Goal: Task Accomplishment & Management: Manage account settings

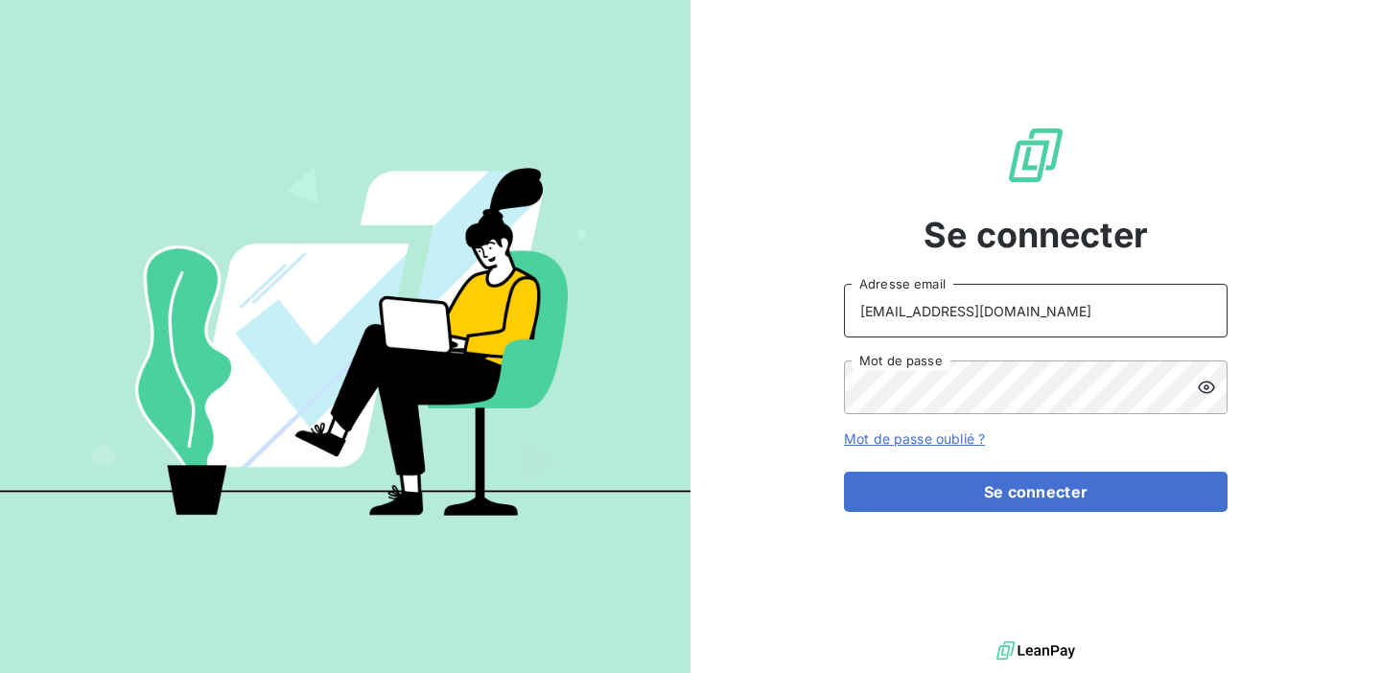
click at [1029, 305] on input "[EMAIL_ADDRESS][DOMAIN_NAME]" at bounding box center [1036, 311] width 384 height 54
click at [1103, 333] on input "[EMAIL_ADDRESS][DOMAIN_NAME]" at bounding box center [1036, 311] width 384 height 54
drag, startPoint x: 1109, startPoint y: 311, endPoint x: 743, endPoint y: 351, distance: 368.5
click at [743, 351] on div "Se connecter [EMAIL_ADDRESS][DOMAIN_NAME] Adresse email Mot de passe Mot de pas…" at bounding box center [1035, 318] width 690 height 637
drag, startPoint x: 1047, startPoint y: 311, endPoint x: 772, endPoint y: 293, distance: 275.7
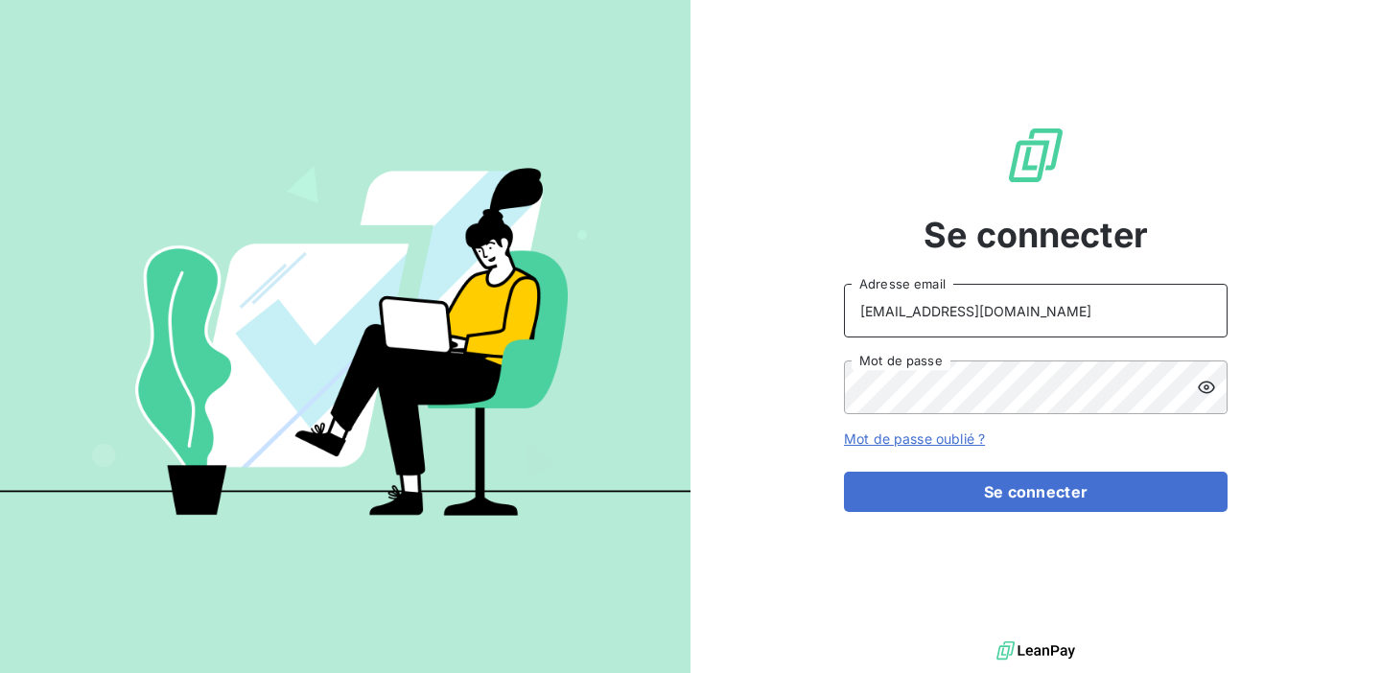
click at [772, 293] on div "Se connecter [EMAIL_ADDRESS][DOMAIN_NAME] Adresse email Mot de passe Mot de pas…" at bounding box center [1035, 318] width 690 height 637
type input "admin@girardsudron"
click at [716, 379] on div "Se connecter admin@girardsudron Adresse email Mot de passe Mot de passe oublié …" at bounding box center [1035, 318] width 690 height 637
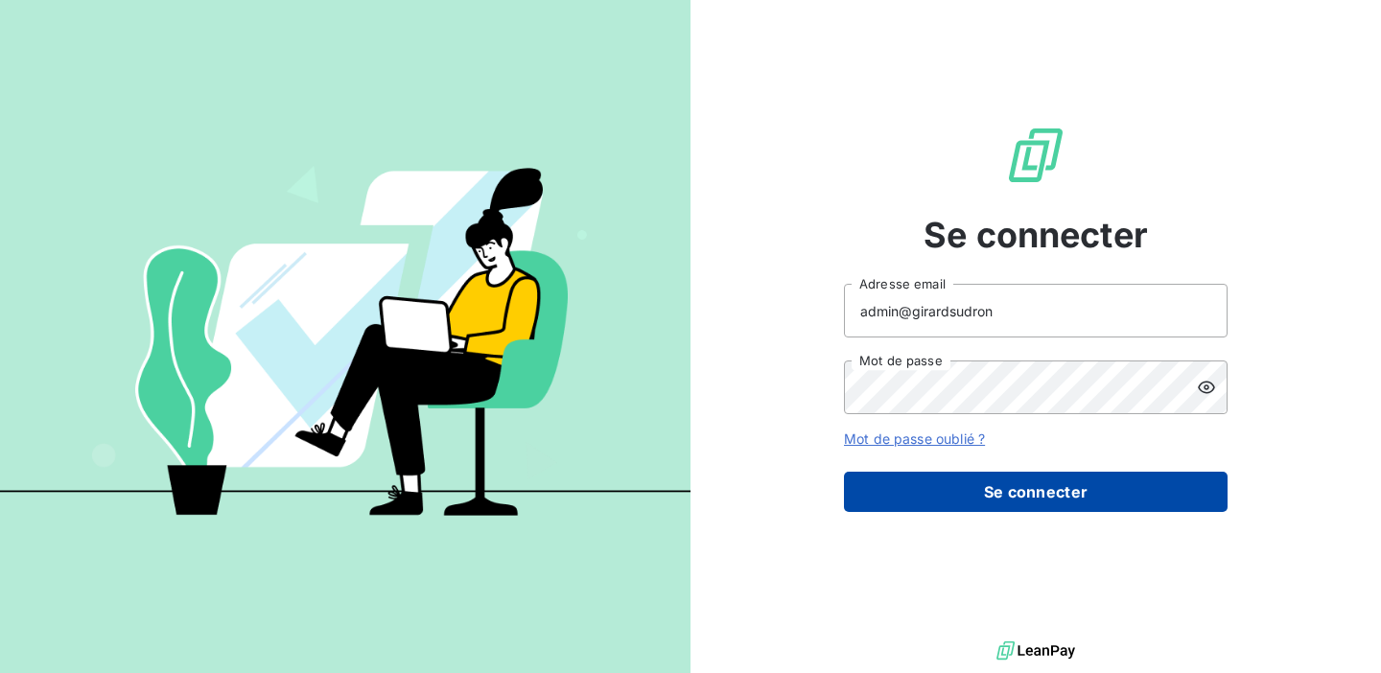
click at [1013, 500] on button "Se connecter" at bounding box center [1036, 492] width 384 height 40
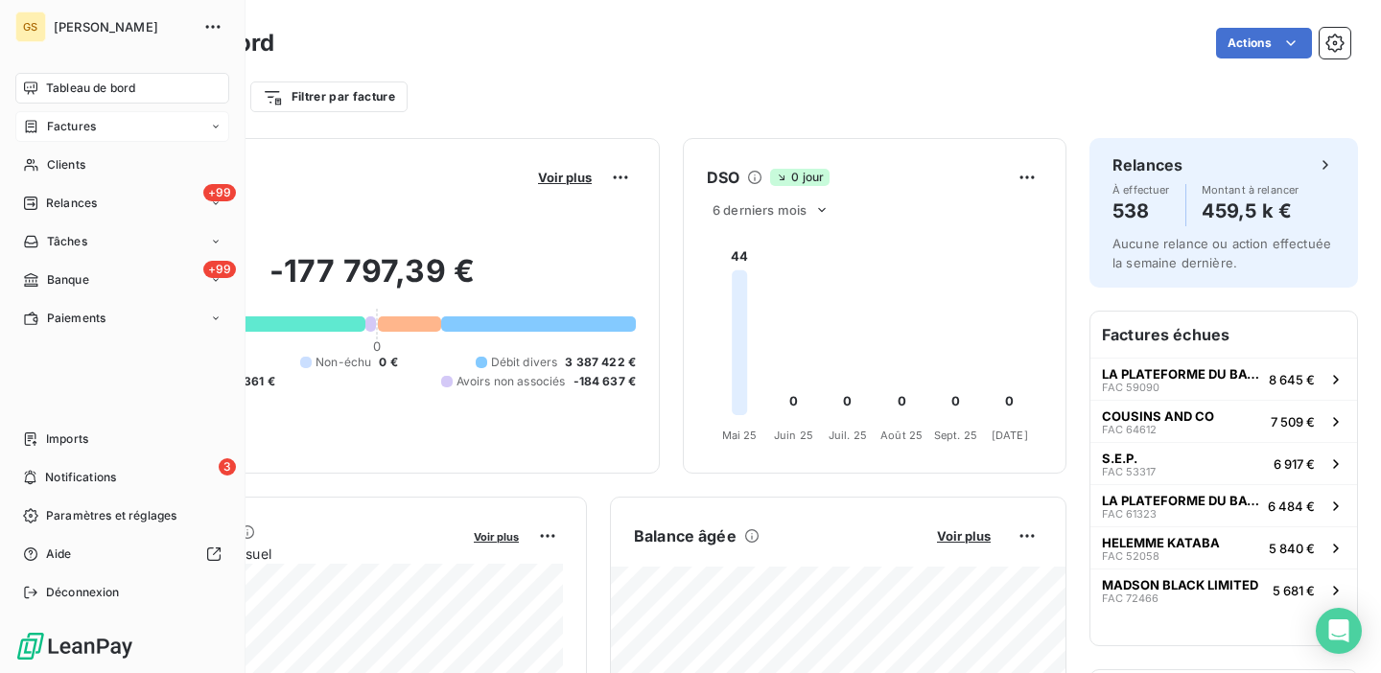
click at [75, 129] on span "Factures" at bounding box center [71, 126] width 49 height 17
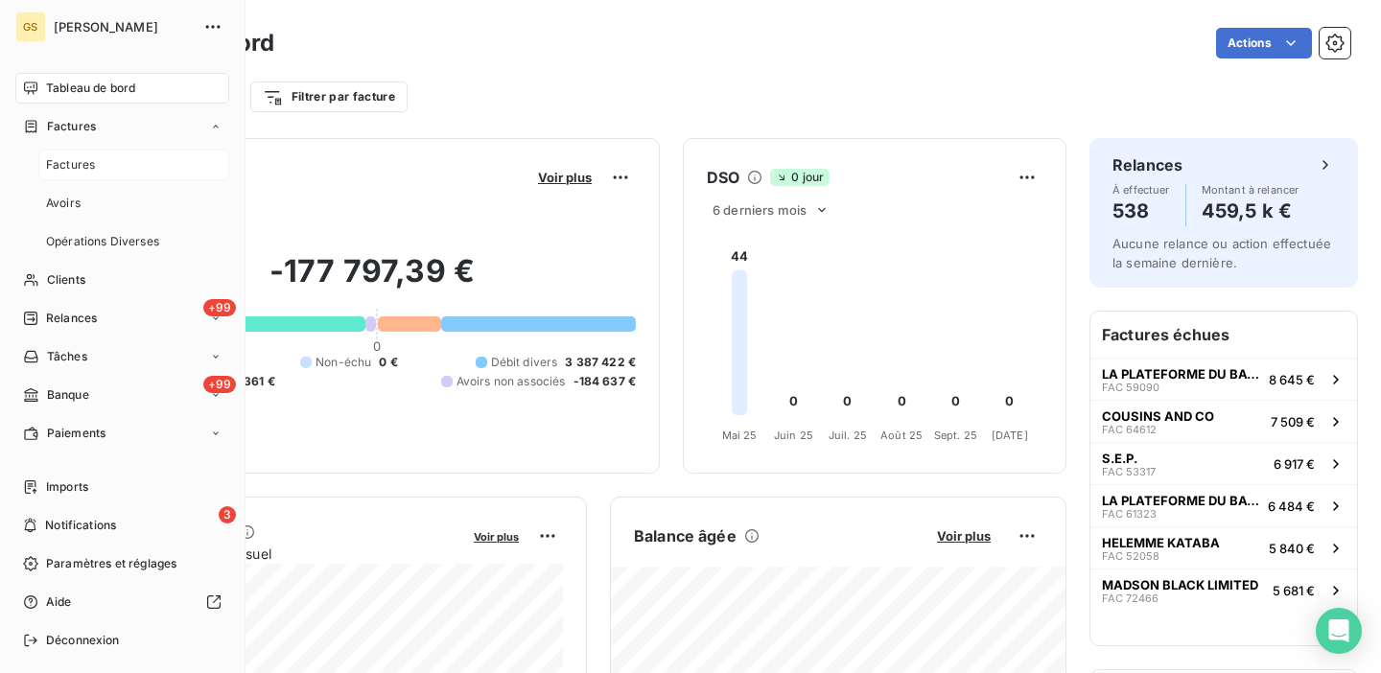
click at [95, 155] on div "Factures" at bounding box center [133, 165] width 191 height 31
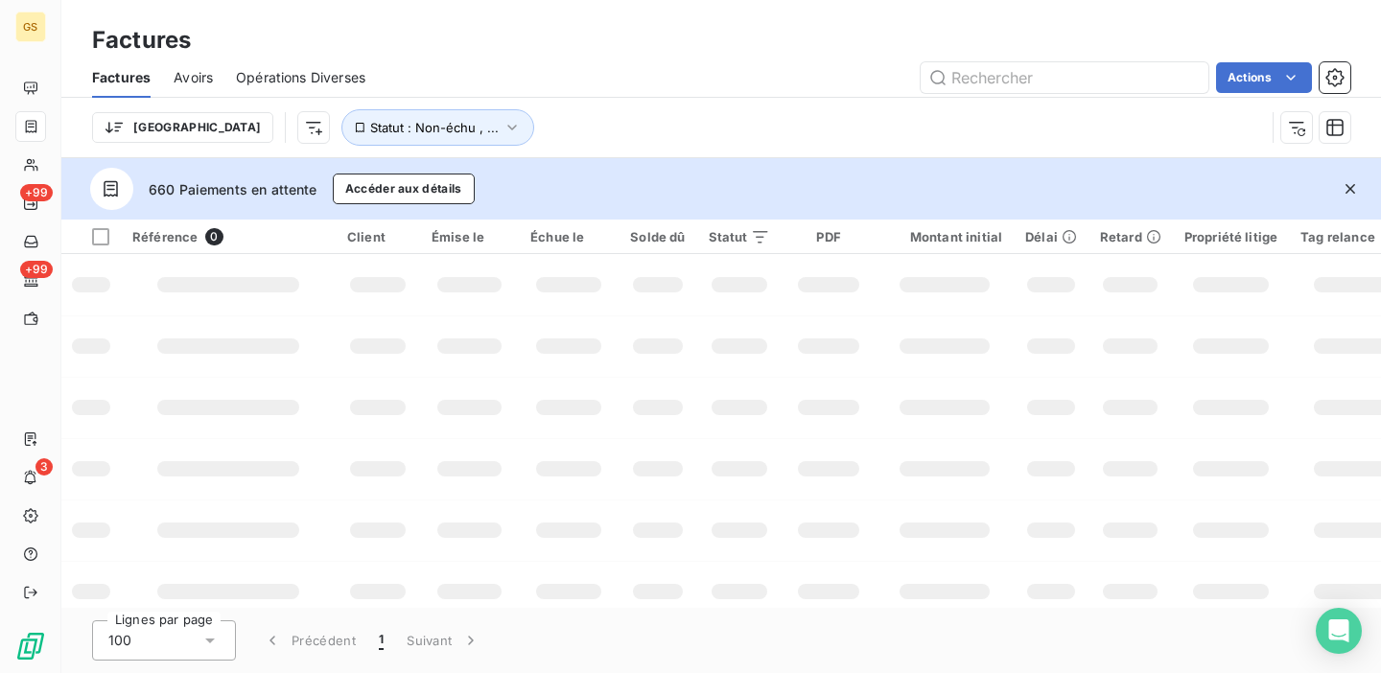
click at [189, 68] on span "Avoirs" at bounding box center [193, 77] width 39 height 19
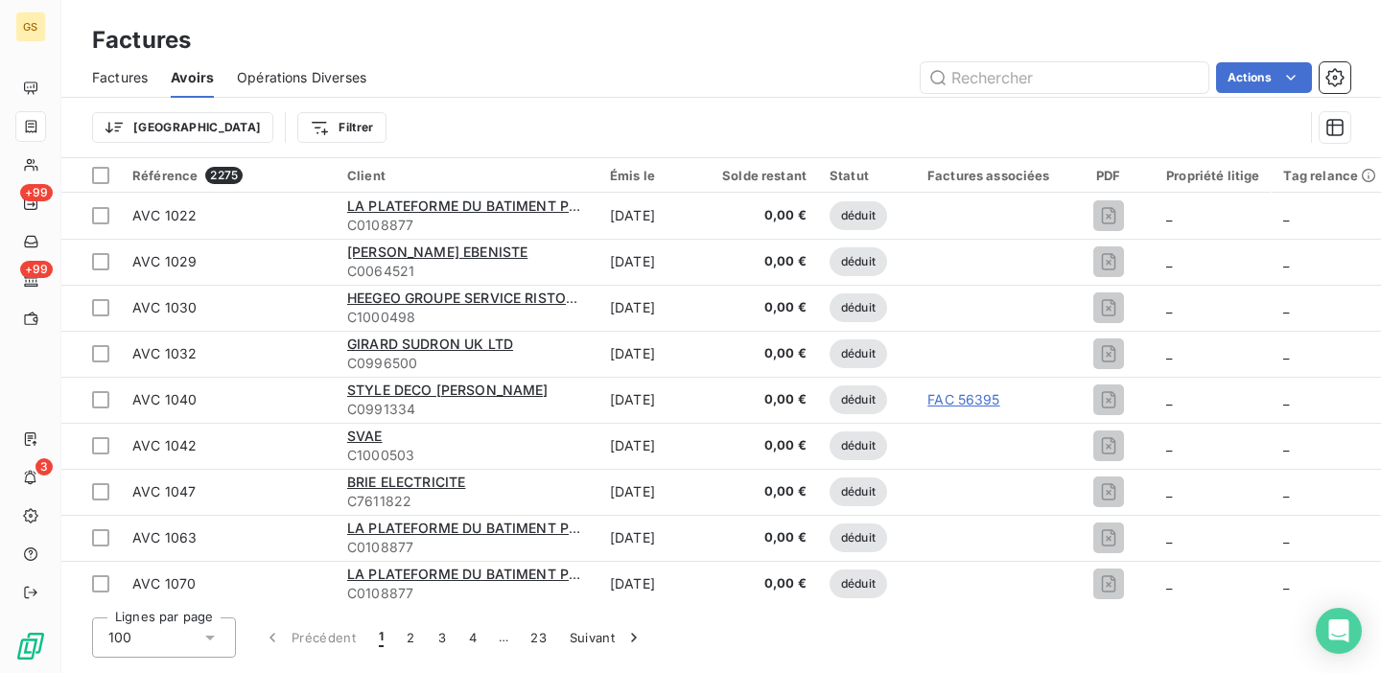
click at [151, 80] on div "Factures Avoirs Opérations Diverses Actions" at bounding box center [720, 78] width 1319 height 40
click at [128, 77] on span "Factures" at bounding box center [120, 77] width 56 height 19
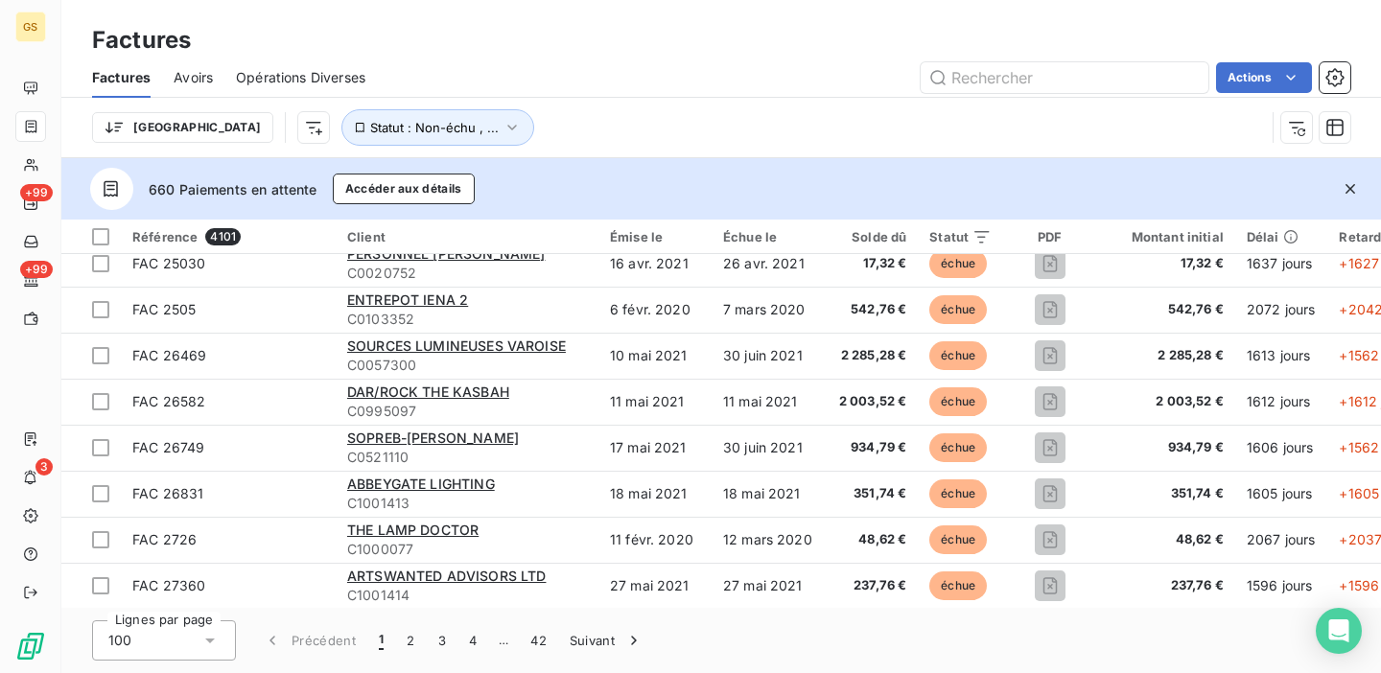
scroll to position [1160, 0]
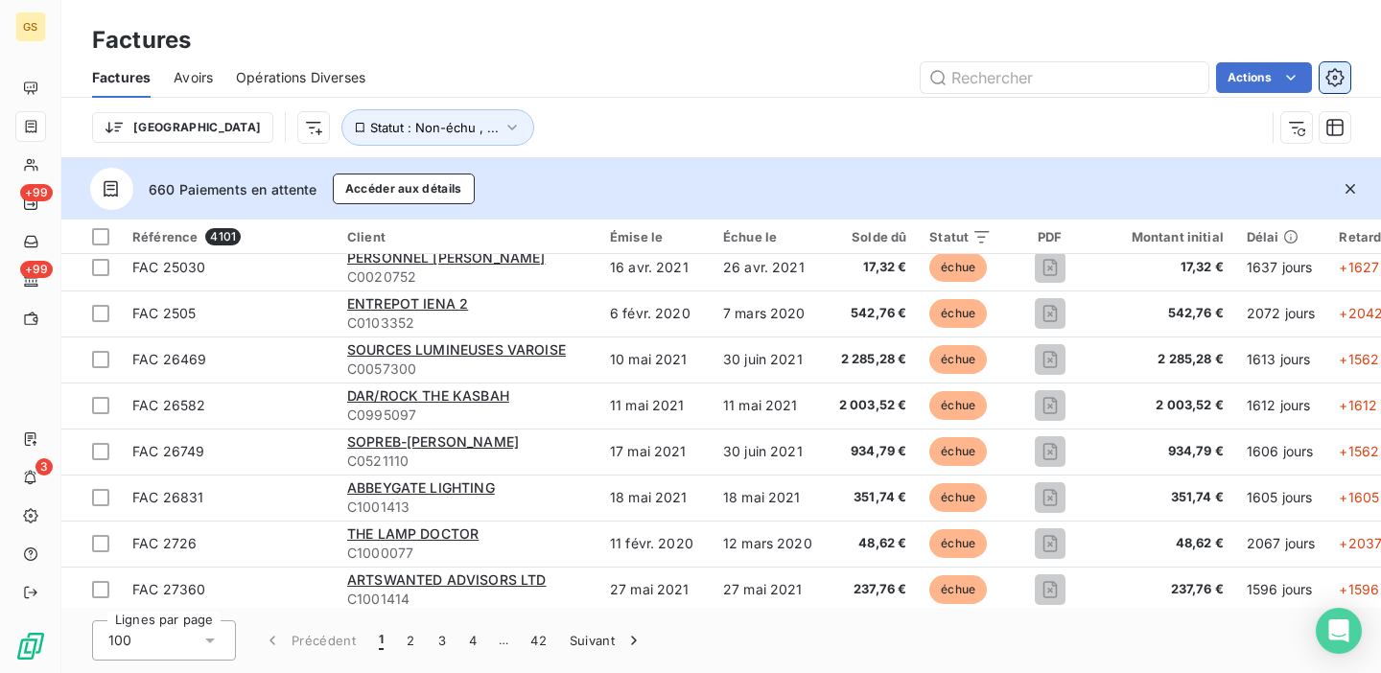
click at [1329, 78] on icon "button" at bounding box center [1334, 77] width 19 height 19
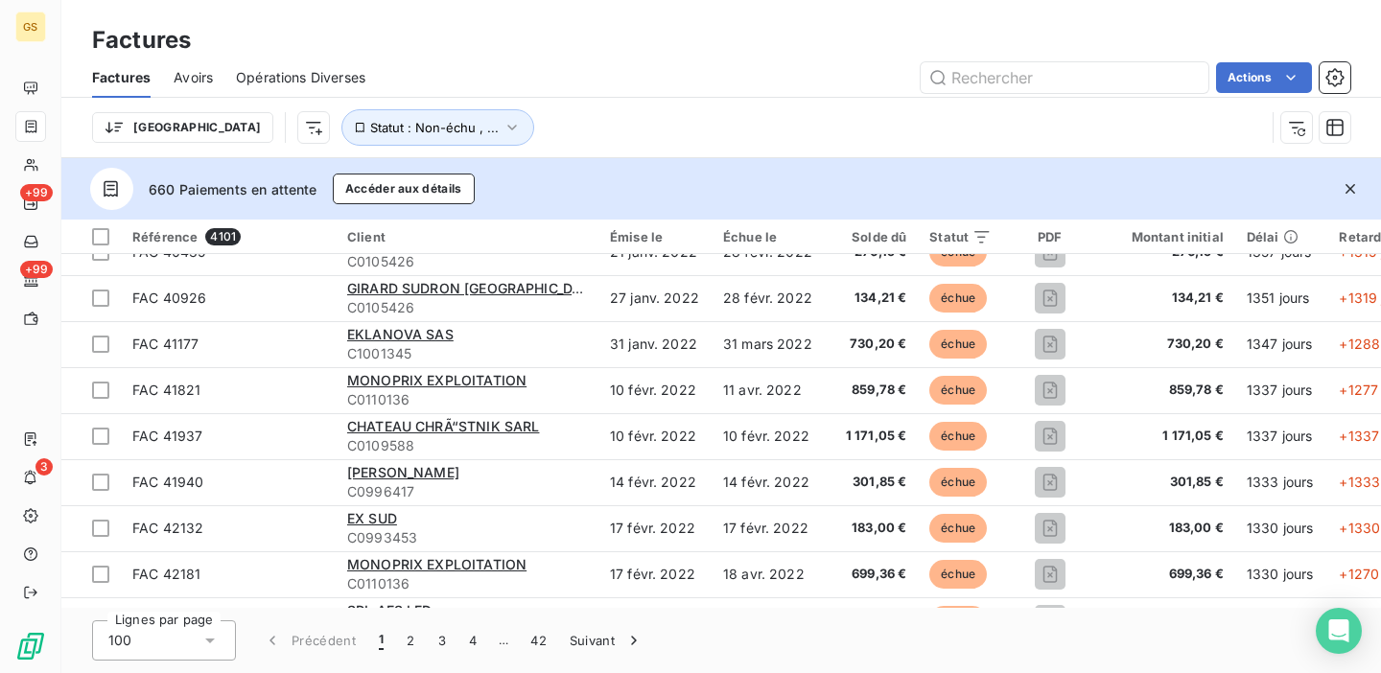
scroll to position [4256, 0]
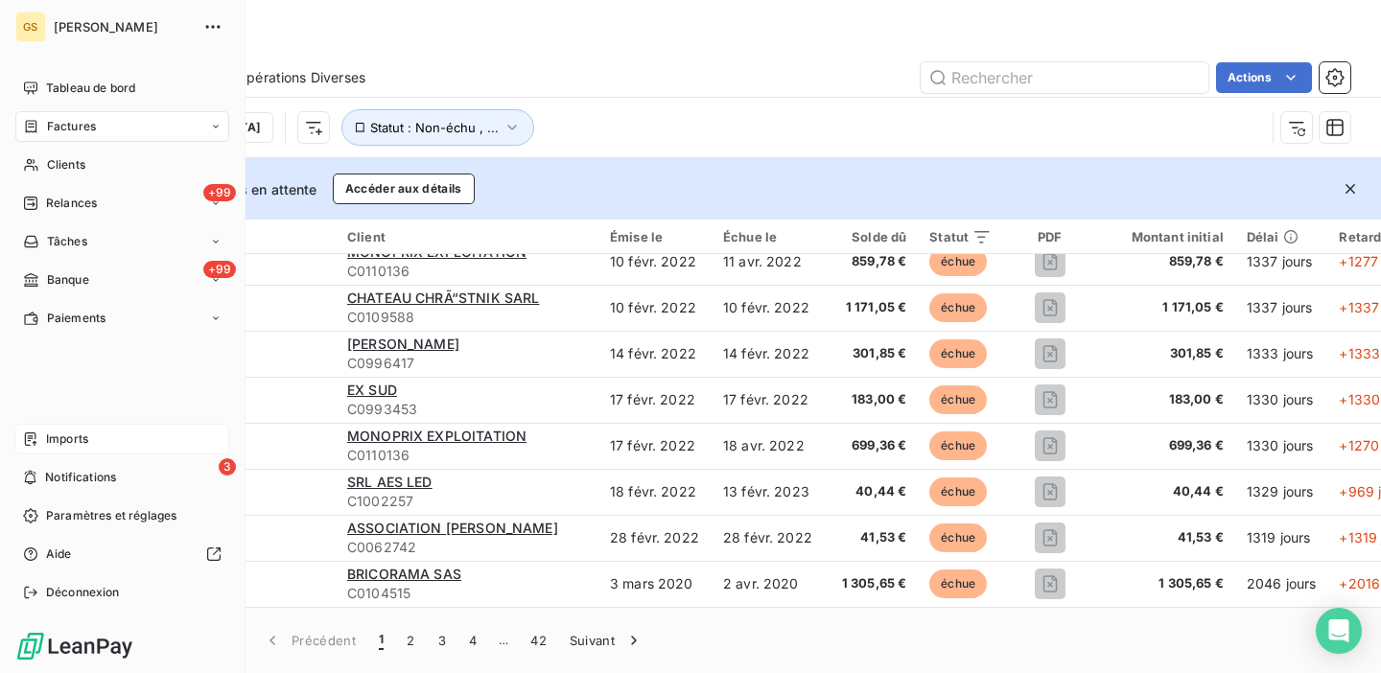
click at [79, 433] on span "Imports" at bounding box center [67, 439] width 42 height 17
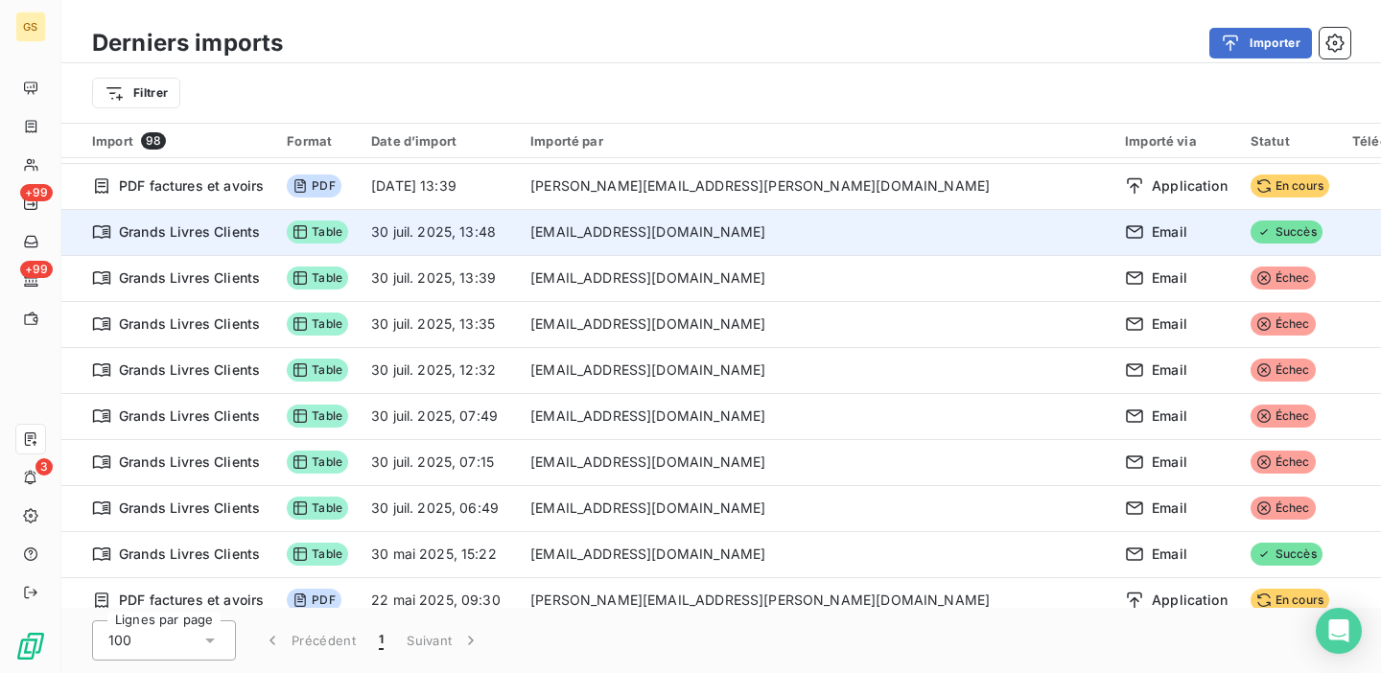
scroll to position [43, 0]
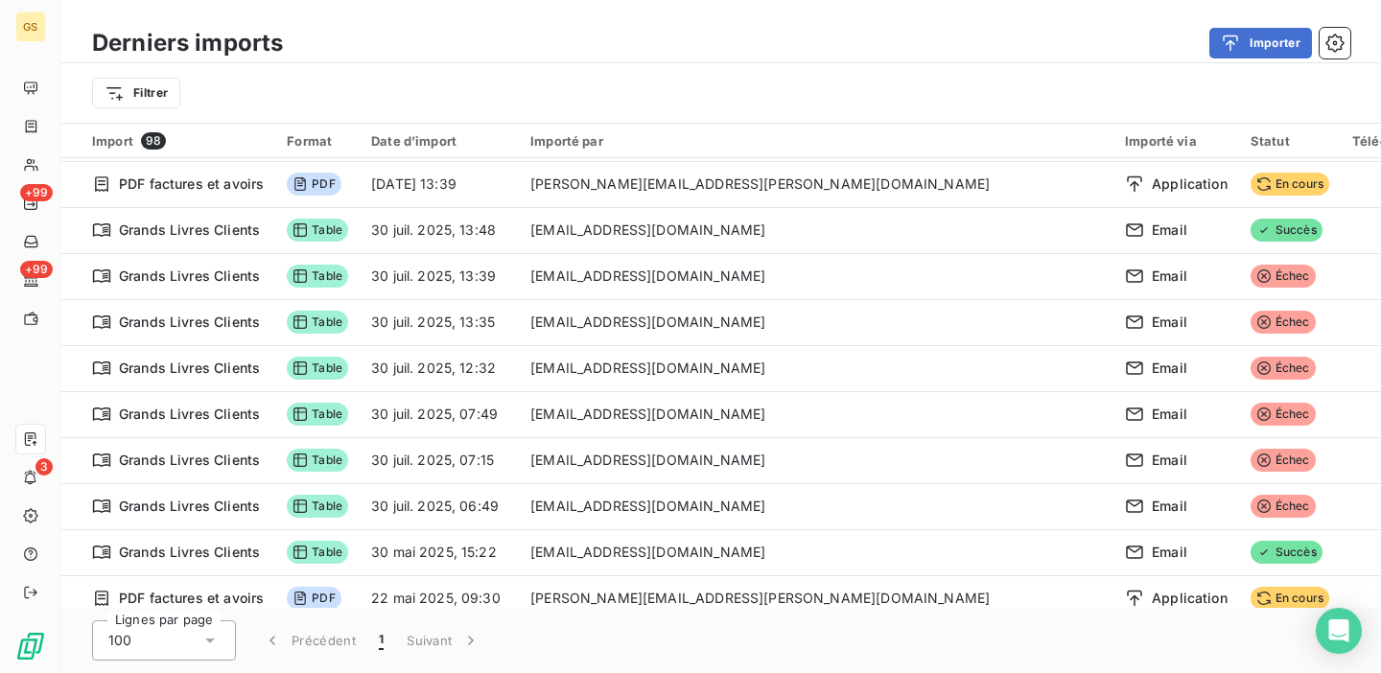
click at [975, 40] on div "Importer" at bounding box center [828, 43] width 1044 height 31
click at [988, 66] on div "Filtrer" at bounding box center [720, 92] width 1319 height 59
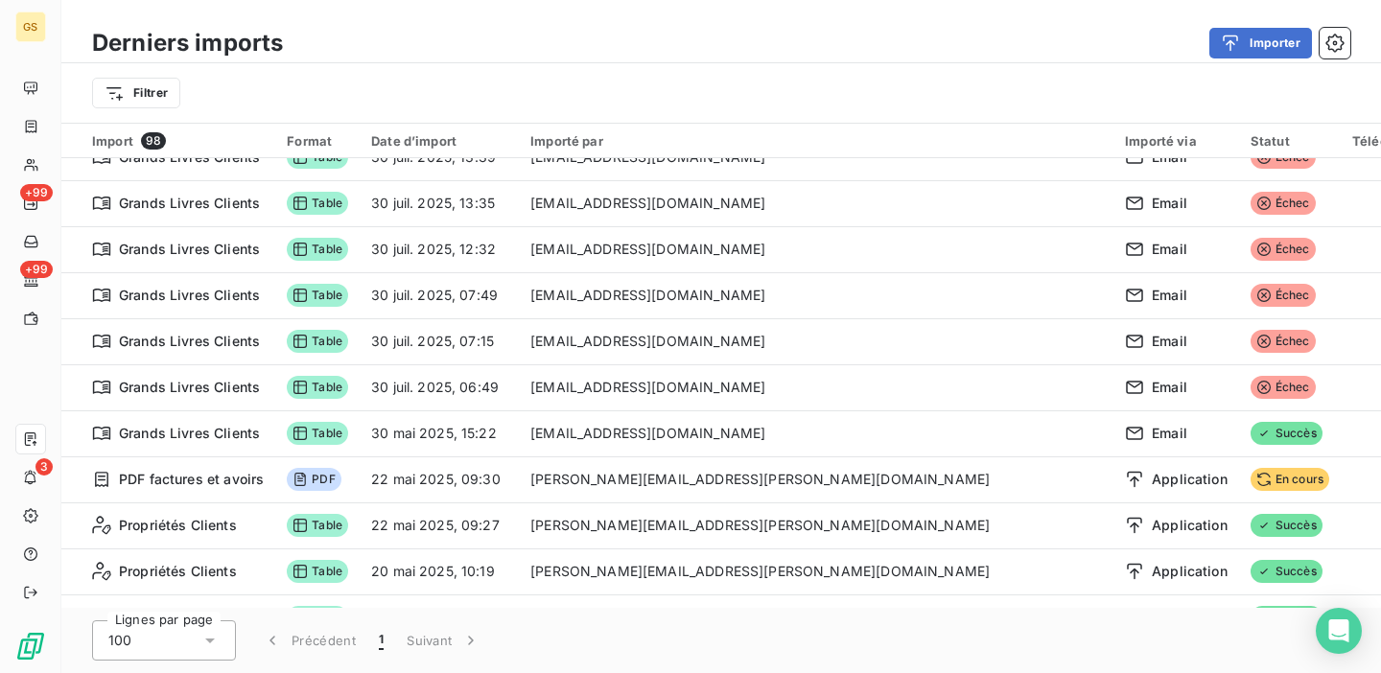
scroll to position [153, 0]
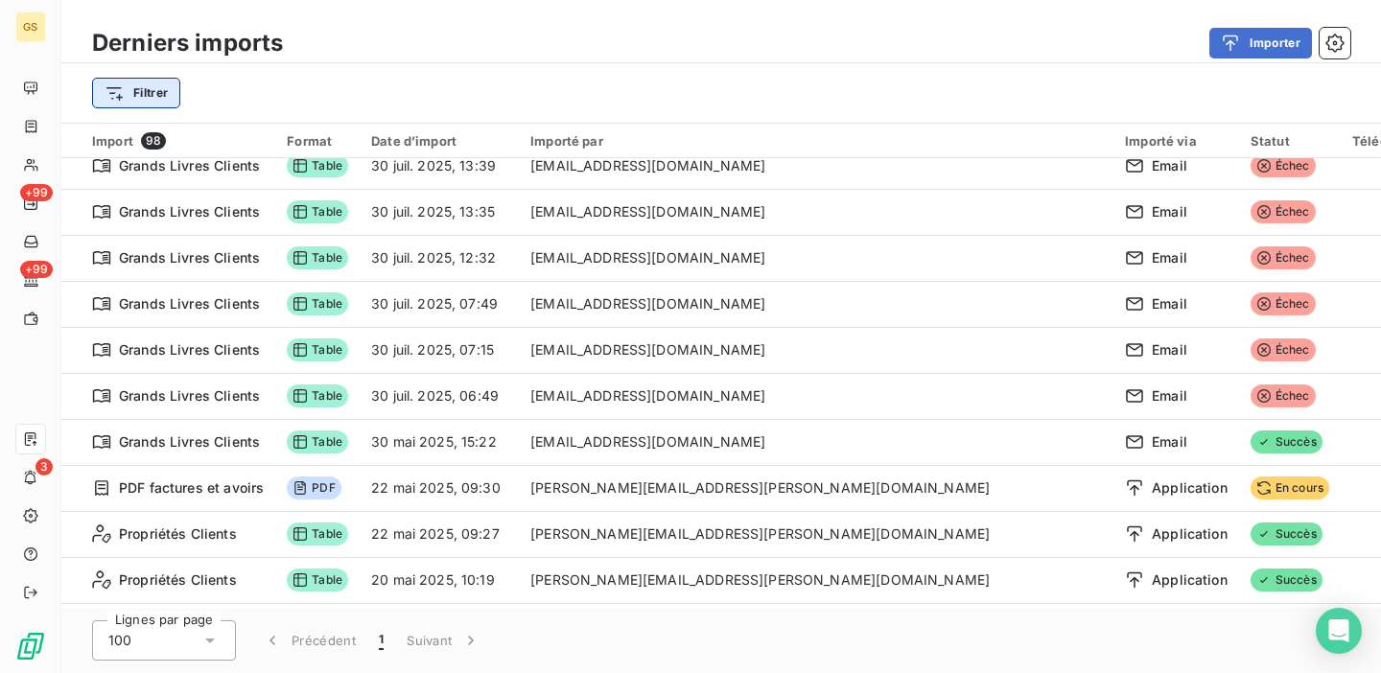
click at [161, 103] on html "GS +99 +99 3 Derniers imports Importer Filtrer Import 98 Format Date d’import I…" at bounding box center [690, 336] width 1381 height 673
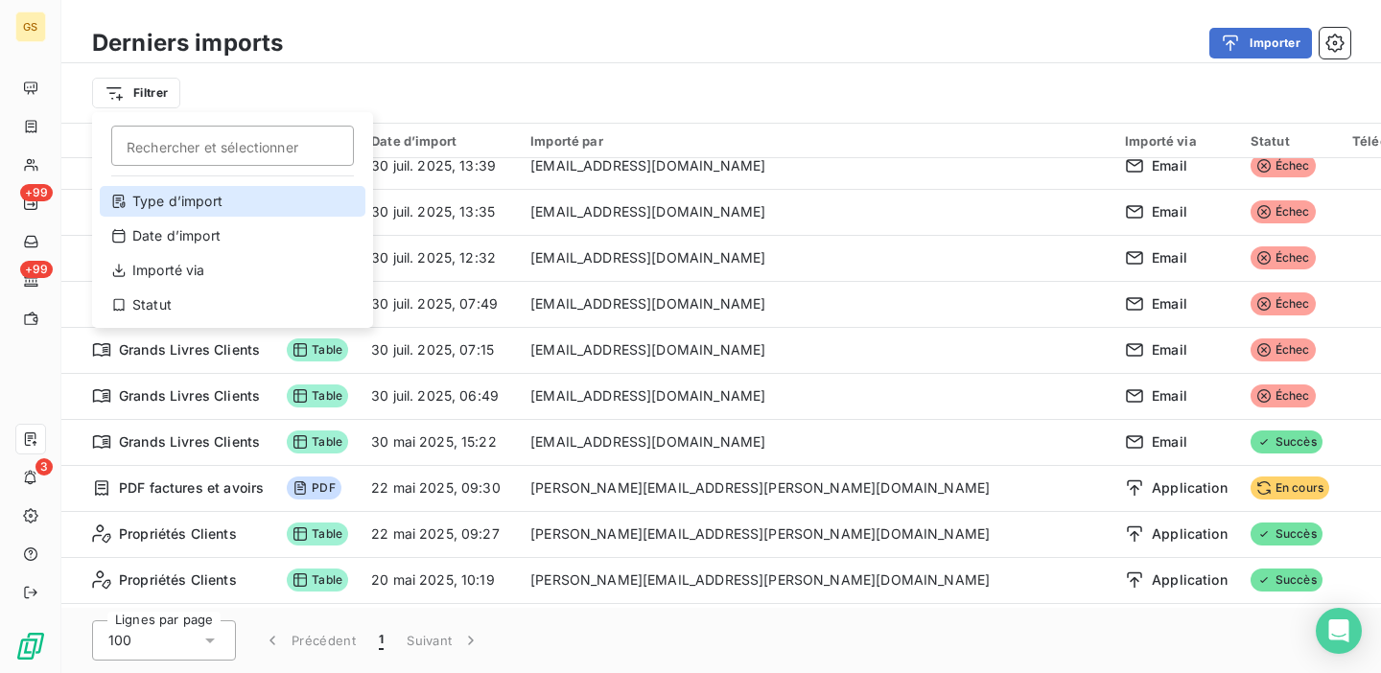
click at [206, 195] on div "Type d’import" at bounding box center [233, 201] width 266 height 31
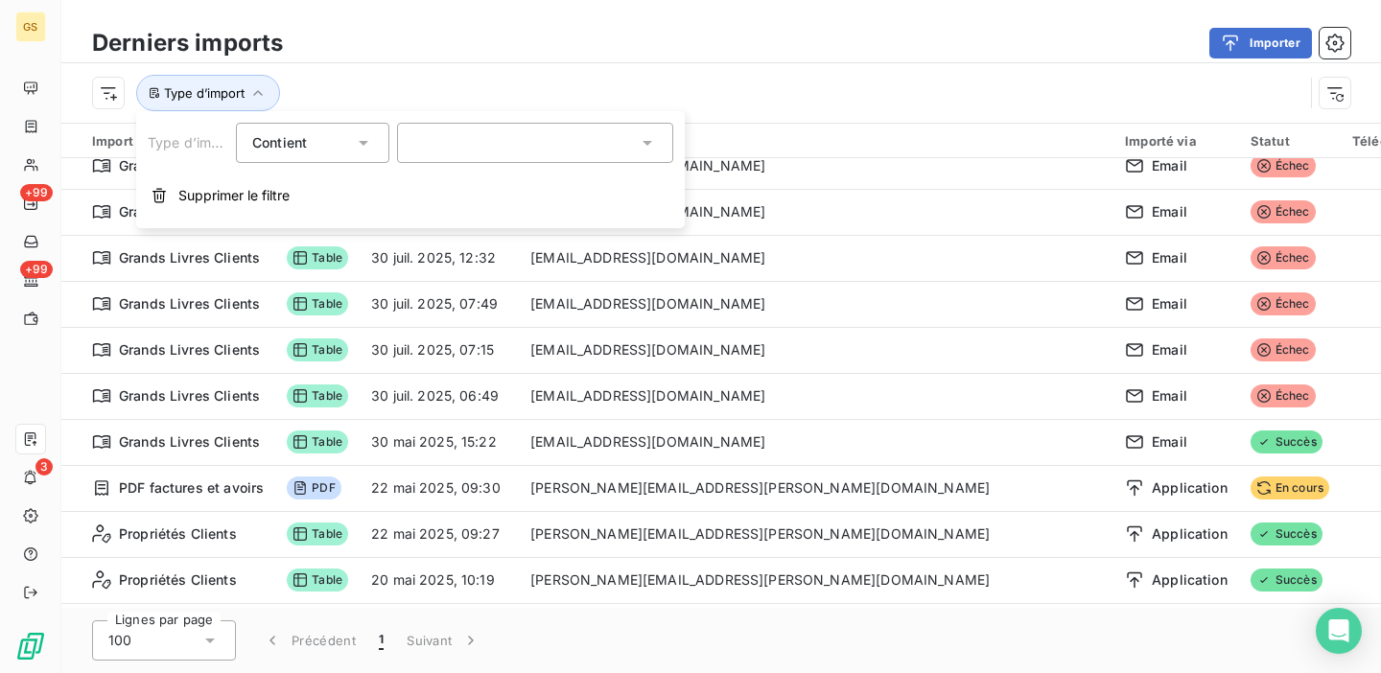
click at [453, 126] on div at bounding box center [535, 143] width 276 height 40
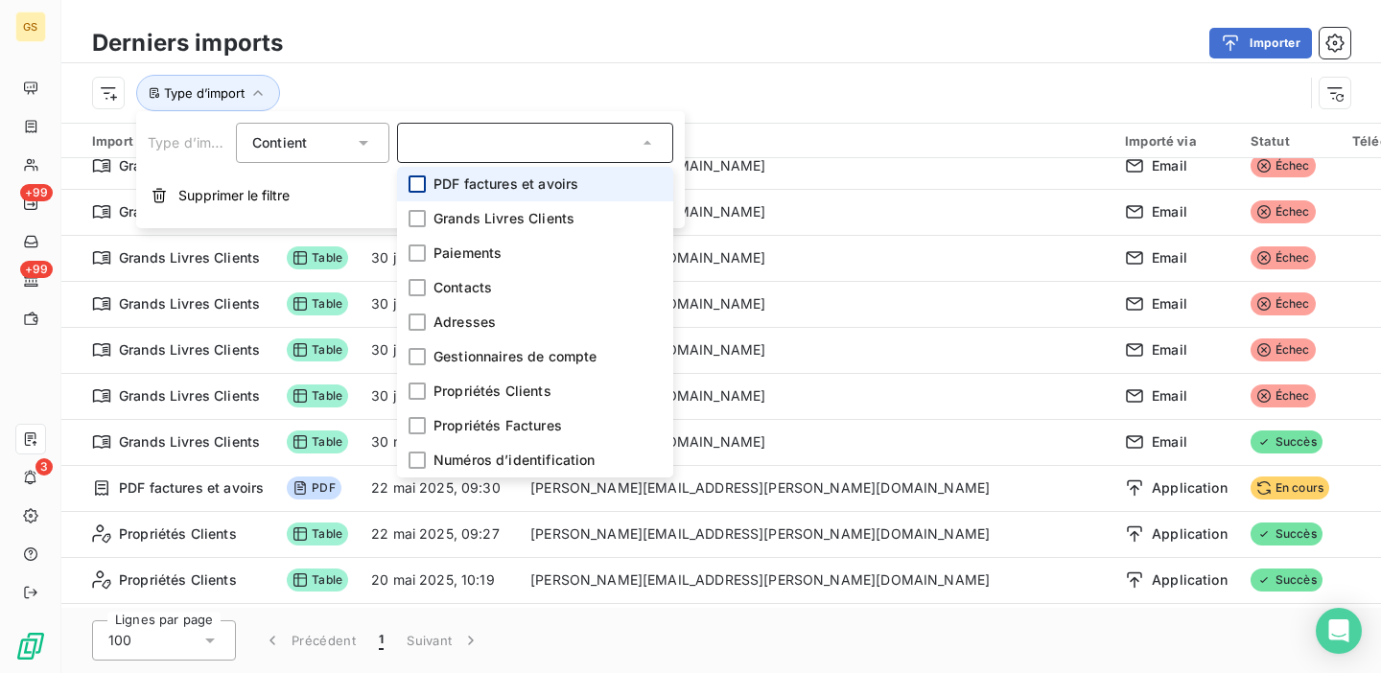
click at [421, 189] on div at bounding box center [416, 183] width 17 height 17
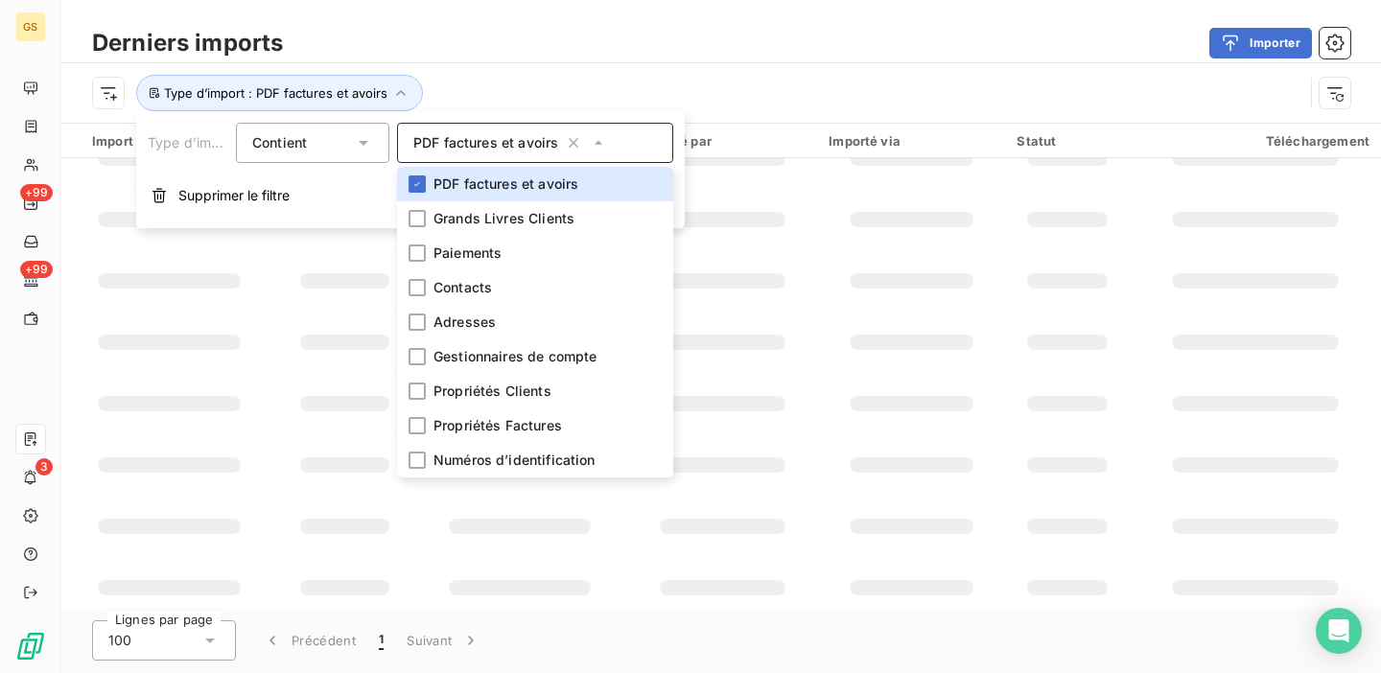
click at [885, 42] on div "Importer" at bounding box center [828, 43] width 1044 height 31
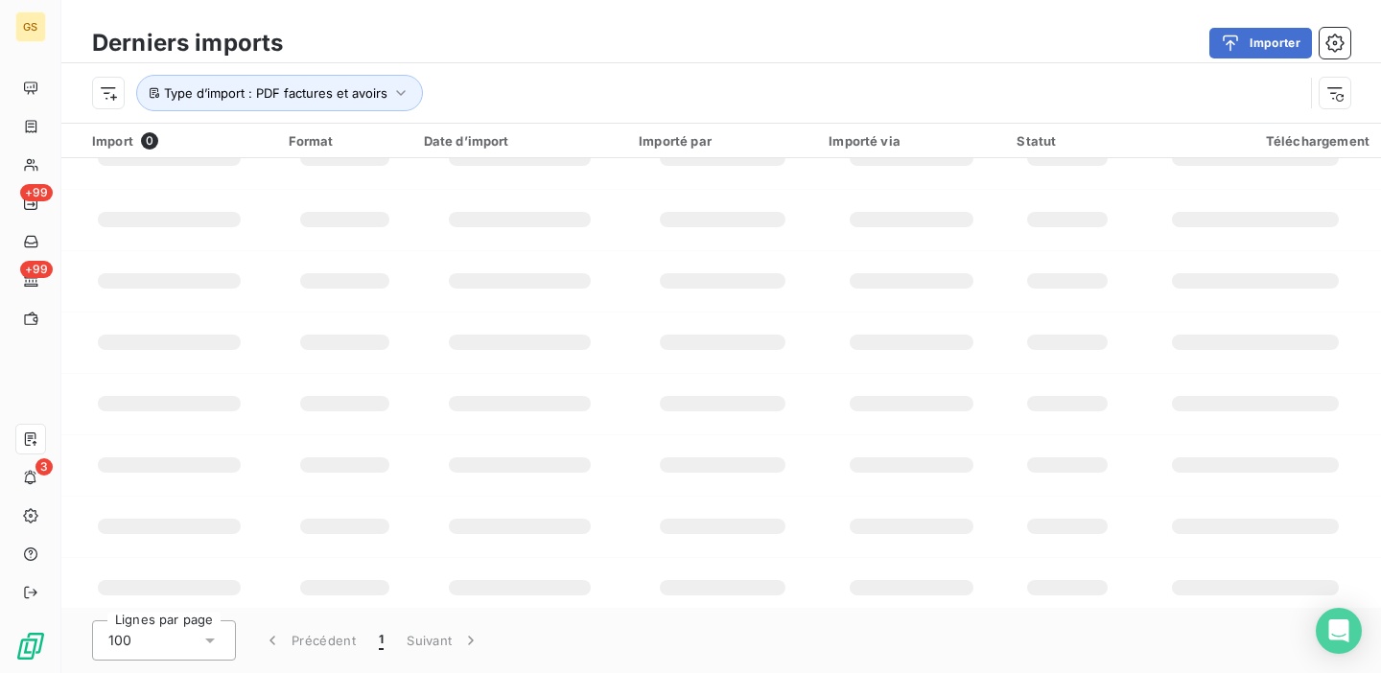
scroll to position [0, 0]
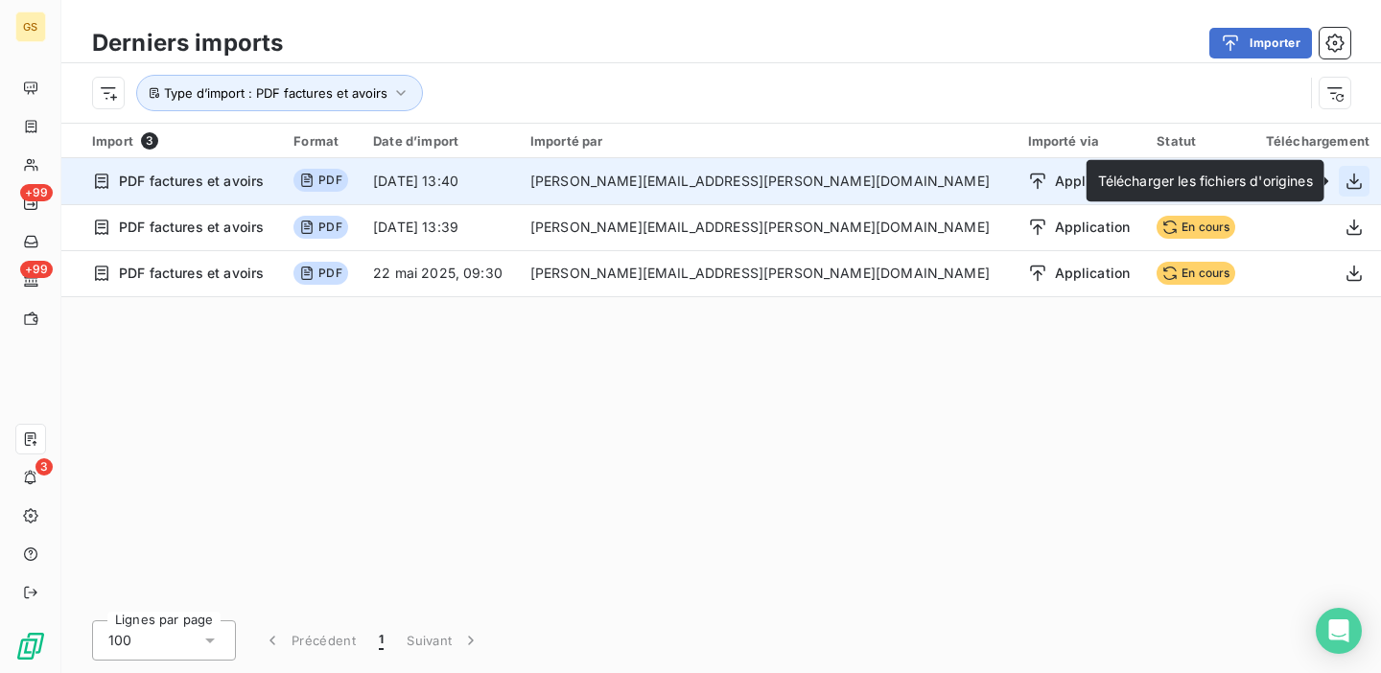
click at [1356, 178] on icon "button" at bounding box center [1353, 181] width 19 height 19
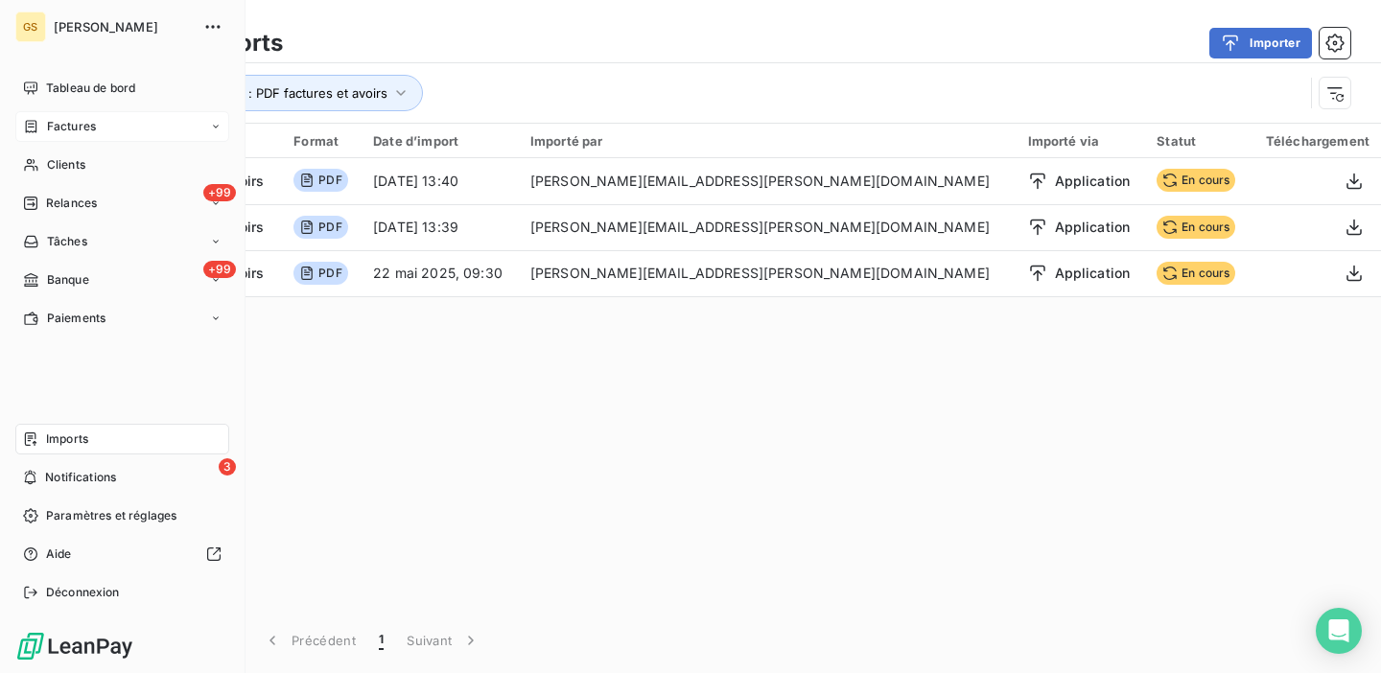
click at [97, 125] on div "Factures" at bounding box center [122, 126] width 214 height 31
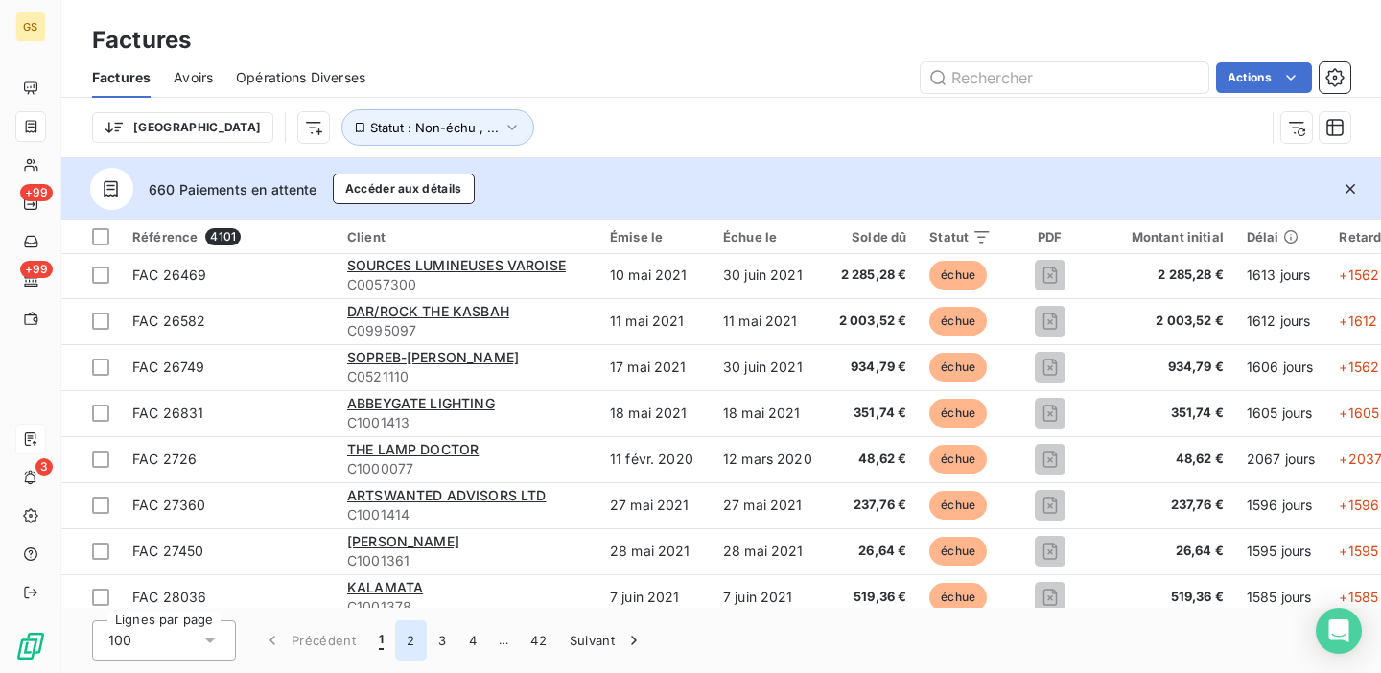
click at [407, 634] on button "2" at bounding box center [410, 640] width 31 height 40
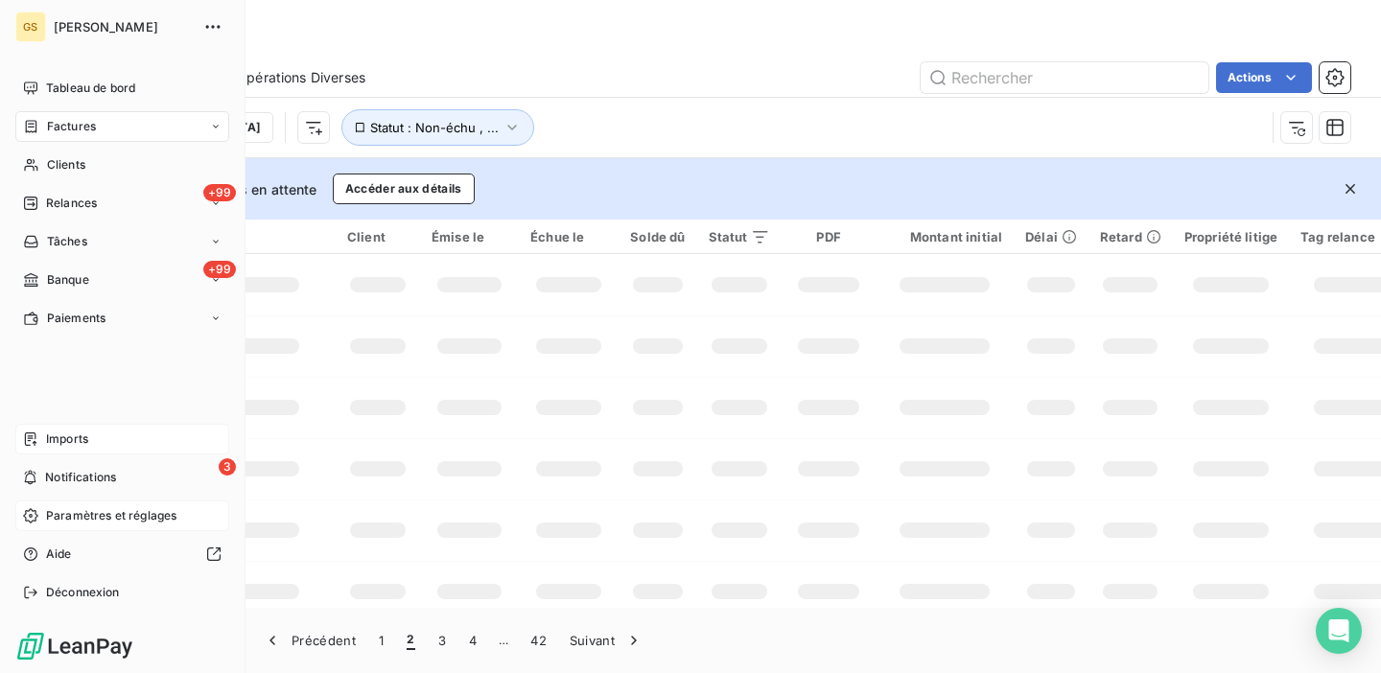
click at [99, 524] on span "Paramètres et réglages" at bounding box center [111, 515] width 130 height 17
